Goal: Transaction & Acquisition: Purchase product/service

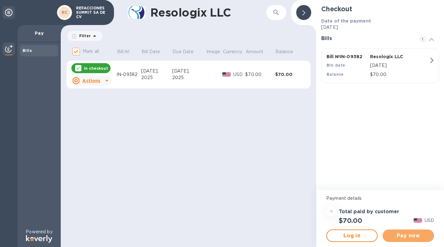
click at [411, 239] on span "Pay now" at bounding box center [408, 236] width 41 height 8
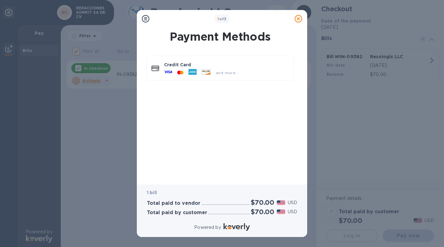
click at [176, 71] on div at bounding box center [180, 73] width 11 height 6
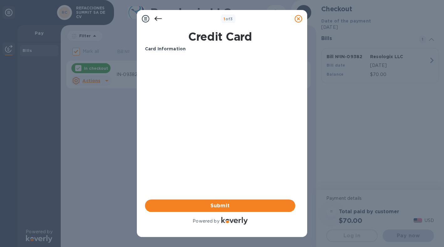
click at [167, 48] on b "Card Information" at bounding box center [165, 48] width 41 height 5
click at [202, 47] on p "Card Information" at bounding box center [220, 49] width 150 height 7
click at [157, 69] on input "text" at bounding box center [220, 68] width 150 height 9
click at [161, 68] on input "text" at bounding box center [220, 68] width 150 height 9
type input "[CREDIT_CARD_NUMBER]"
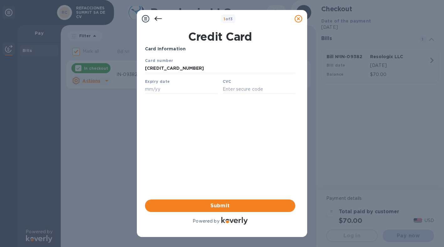
click at [163, 93] on input "text" at bounding box center [181, 89] width 73 height 9
type input "12/27"
type input "562"
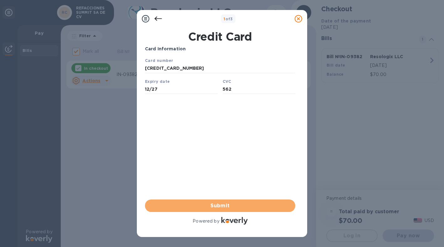
click at [227, 207] on span "Submit" at bounding box center [220, 206] width 140 height 8
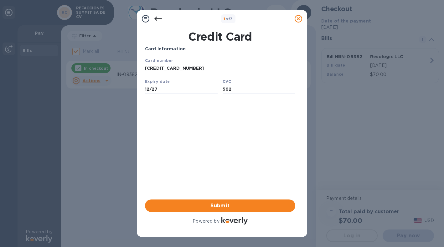
click at [234, 90] on input "562" at bounding box center [259, 89] width 73 height 9
click at [232, 209] on span "Submit" at bounding box center [220, 206] width 140 height 8
click at [225, 204] on span "Submit" at bounding box center [220, 206] width 140 height 8
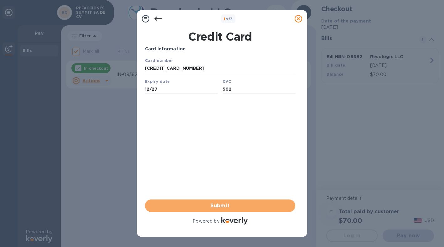
click at [225, 204] on span "Submit" at bounding box center [220, 206] width 140 height 8
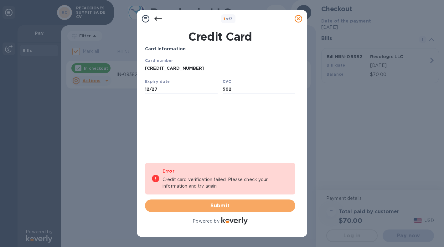
click at [225, 204] on span "Submit" at bounding box center [220, 206] width 140 height 8
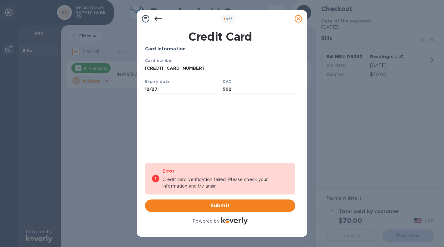
click at [217, 180] on p "Credit card verification failed. Please check your information and try again." at bounding box center [225, 183] width 126 height 13
click at [239, 139] on div "Card Information Your browser does not support iframes Error Credit card verifi…" at bounding box center [220, 136] width 150 height 180
click at [168, 94] on input "12/27" at bounding box center [181, 89] width 73 height 9
type input "12/27"
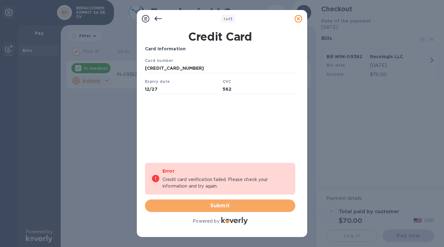
click at [223, 208] on span "Submit" at bounding box center [220, 206] width 140 height 8
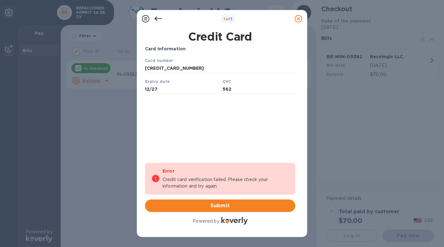
click at [144, 20] on icon at bounding box center [146, 19] width 8 height 8
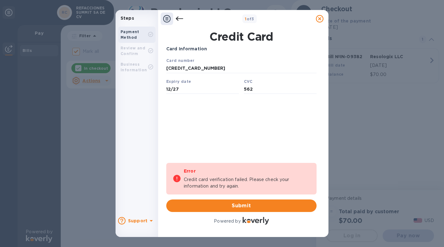
click at [218, 67] on input "[CREDIT_CARD_NUMBER]" at bounding box center [241, 68] width 150 height 9
click at [214, 47] on p "Card Information" at bounding box center [241, 49] width 150 height 7
click at [216, 68] on input "[CREDIT_CARD_NUMBER]" at bounding box center [241, 68] width 150 height 9
click at [183, 91] on input "12/27" at bounding box center [202, 89] width 73 height 9
click at [276, 91] on input "562" at bounding box center [280, 89] width 73 height 9
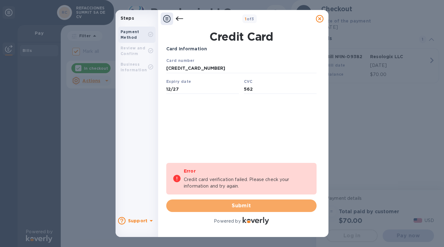
click at [249, 205] on span "Submit" at bounding box center [241, 206] width 140 height 8
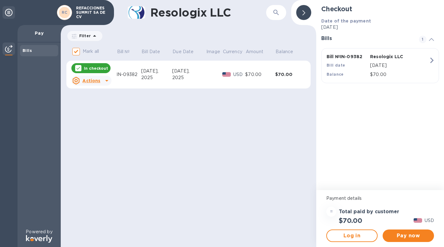
click at [409, 235] on span "Pay now" at bounding box center [408, 236] width 41 height 8
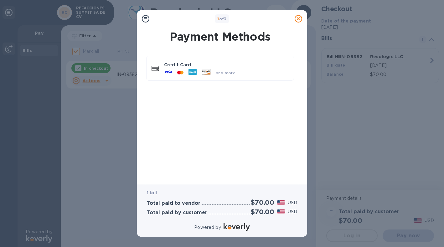
click at [167, 72] on icon at bounding box center [168, 72] width 8 height 3
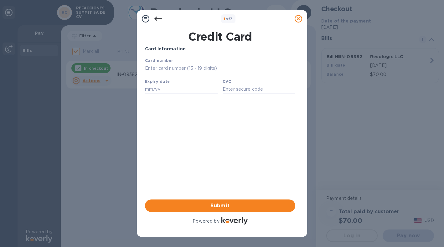
click at [159, 70] on input "text" at bounding box center [220, 68] width 150 height 9
type input "[CREDIT_CARD_NUMBER]"
click at [164, 93] on input "text" at bounding box center [181, 89] width 73 height 9
type input "12/27"
click at [240, 90] on input "text" at bounding box center [259, 89] width 73 height 9
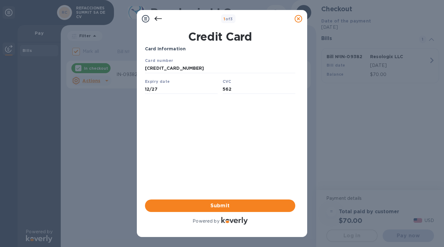
type input "562"
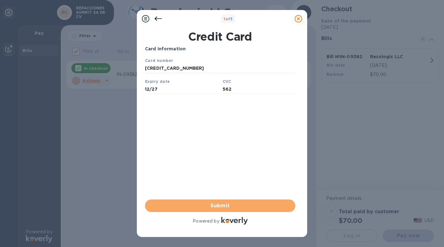
click at [215, 207] on span "Submit" at bounding box center [220, 206] width 140 height 8
click at [219, 207] on span "Submit" at bounding box center [220, 206] width 140 height 8
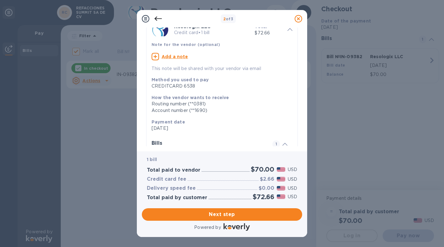
scroll to position [89, 0]
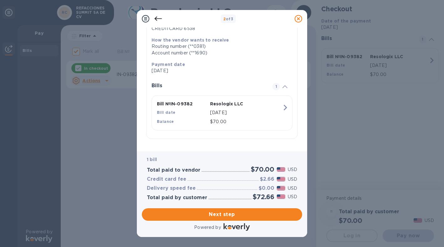
click at [145, 20] on icon at bounding box center [146, 19] width 8 height 8
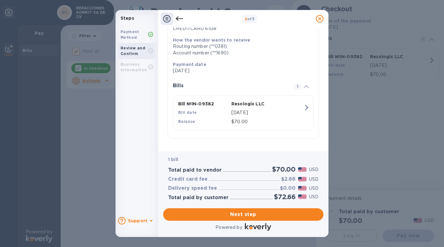
click at [254, 215] on span "Next step" at bounding box center [243, 215] width 150 height 8
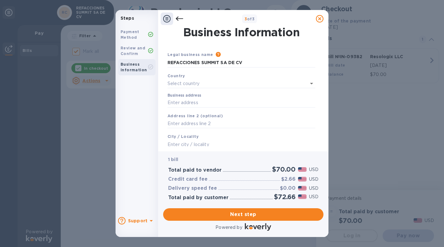
scroll to position [0, 0]
click at [312, 85] on icon "Open" at bounding box center [312, 84] width 8 height 8
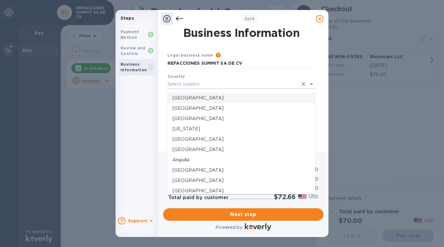
click at [203, 94] on li "[GEOGRAPHIC_DATA]" at bounding box center [241, 98] width 148 height 10
type input "[GEOGRAPHIC_DATA]"
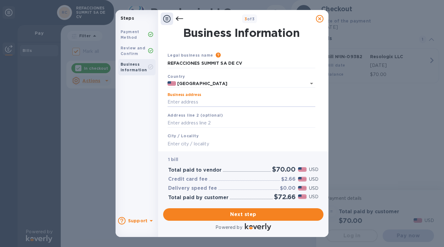
click at [222, 100] on input "Business address" at bounding box center [241, 102] width 148 height 9
click at [248, 65] on input "REFACCIONES SUMMIT SA DE CV" at bounding box center [241, 63] width 148 height 9
type input "REFACCIONES SUMMIT SA DE CV/ SCELI LOGISTICS"
click at [202, 101] on input "Business address" at bounding box center [241, 102] width 148 height 9
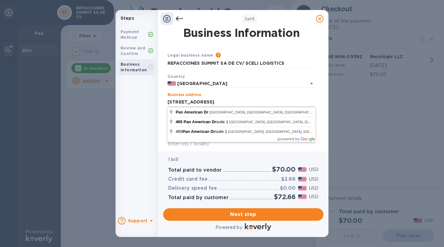
type input "[STREET_ADDRESS]"
click at [211, 154] on div "1 bill Total paid to vendor $70.00 USD Credit card fee $2.66 USD Delivery speed…" at bounding box center [243, 178] width 160 height 54
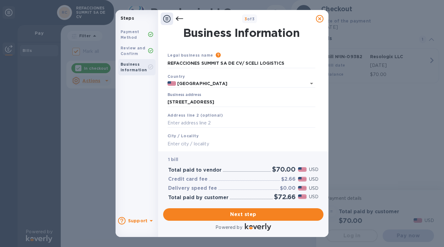
click at [193, 145] on input "text" at bounding box center [241, 143] width 148 height 9
type input "e"
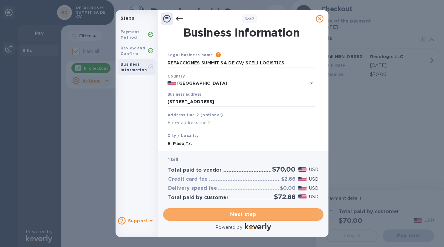
click at [231, 214] on span "Next step" at bounding box center [243, 215] width 150 height 8
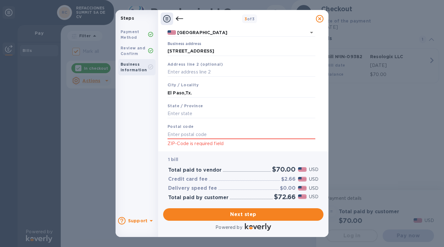
scroll to position [68, 0]
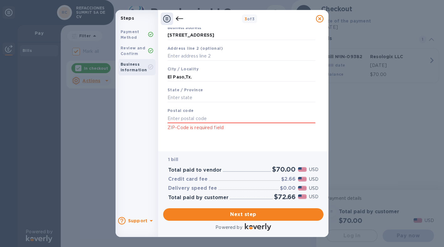
click at [193, 98] on input "text" at bounding box center [241, 97] width 148 height 9
click at [220, 75] on input "El Paso,Tx." at bounding box center [241, 76] width 148 height 9
type input "[GEOGRAPHIC_DATA]"
click at [188, 101] on input "text" at bounding box center [241, 97] width 148 height 9
type input "[US_STATE]"
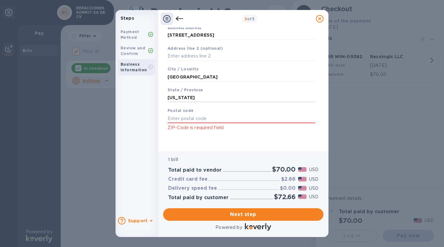
click at [189, 122] on input "text" at bounding box center [241, 118] width 148 height 9
type input "79907"
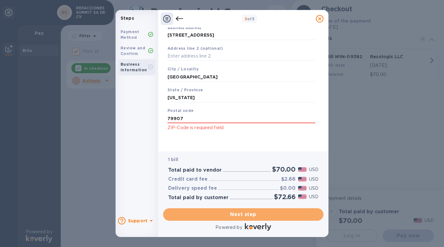
click at [241, 213] on span "Next step" at bounding box center [243, 215] width 150 height 8
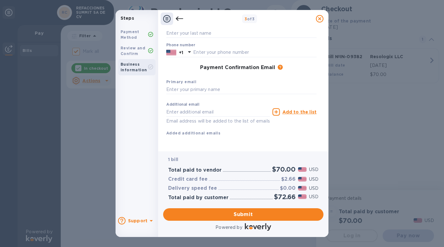
click at [181, 89] on input "text" at bounding box center [241, 89] width 150 height 9
type input "[PERSON_NAME][EMAIL_ADDRESS][PERSON_NAME][DOMAIN_NAME]"
click at [144, 119] on div "Payment Method Review and Confirm Business Information" at bounding box center [137, 118] width 43 height 188
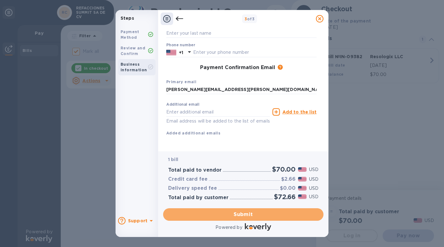
click at [240, 213] on span "Submit" at bounding box center [243, 215] width 150 height 8
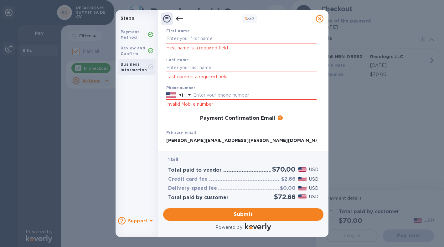
scroll to position [13, 0]
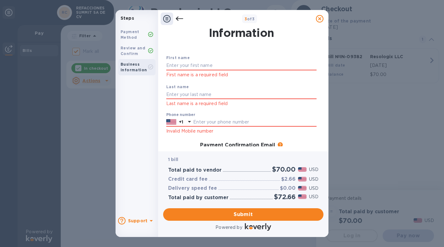
click at [185, 67] on input "text" at bounding box center [241, 65] width 150 height 9
type input "k"
type input "[PERSON_NAME]"
click at [168, 97] on input "text" at bounding box center [241, 94] width 150 height 9
type input "[PERSON_NAME]"
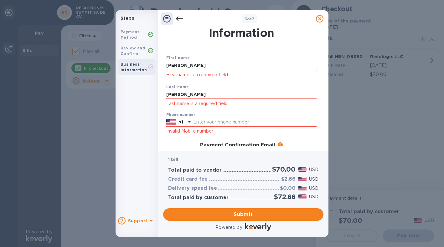
click at [162, 112] on div "Payment Contact Information First name [PERSON_NAME] First name is a required f…" at bounding box center [243, 90] width 170 height 124
click at [198, 120] on input "text" at bounding box center [254, 122] width 123 height 9
type input "9153172225"
click at [153, 140] on div "Payment Method Review and Confirm Business Information" at bounding box center [137, 118] width 43 height 188
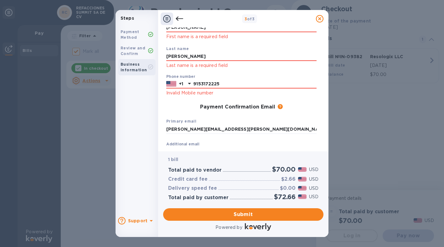
scroll to position [63, 0]
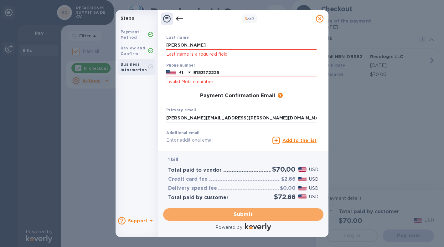
click at [235, 215] on span "Submit" at bounding box center [243, 215] width 150 height 8
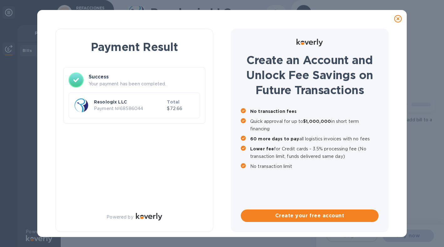
checkbox input "false"
